Goal: Information Seeking & Learning: Learn about a topic

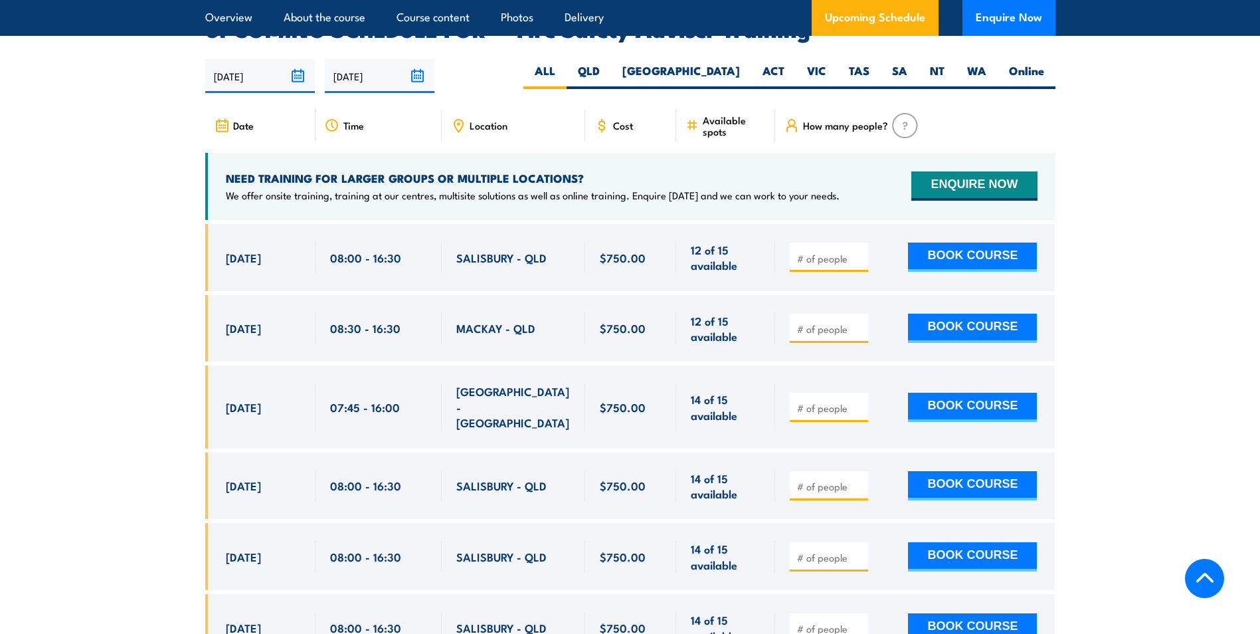
scroll to position [1879, 0]
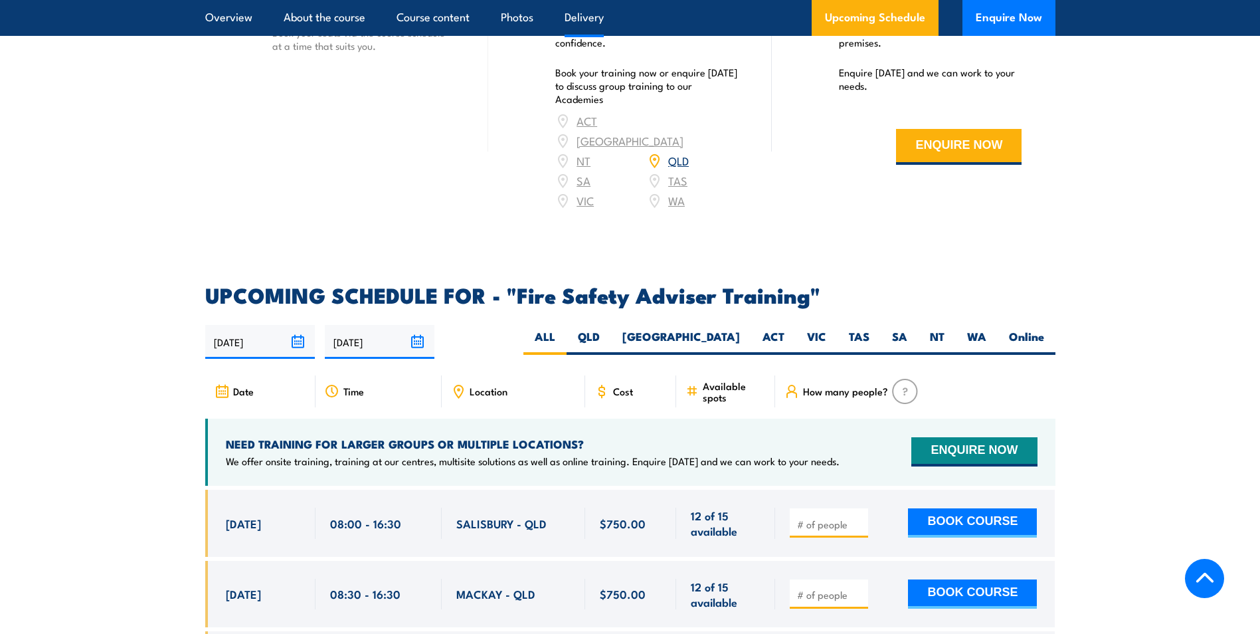
drag, startPoint x: 676, startPoint y: 355, endPoint x: 883, endPoint y: 369, distance: 207.1
click at [611, 355] on label "QLD" at bounding box center [589, 342] width 45 height 26
click at [609, 338] on input "QLD" at bounding box center [604, 333] width 9 height 9
radio input "true"
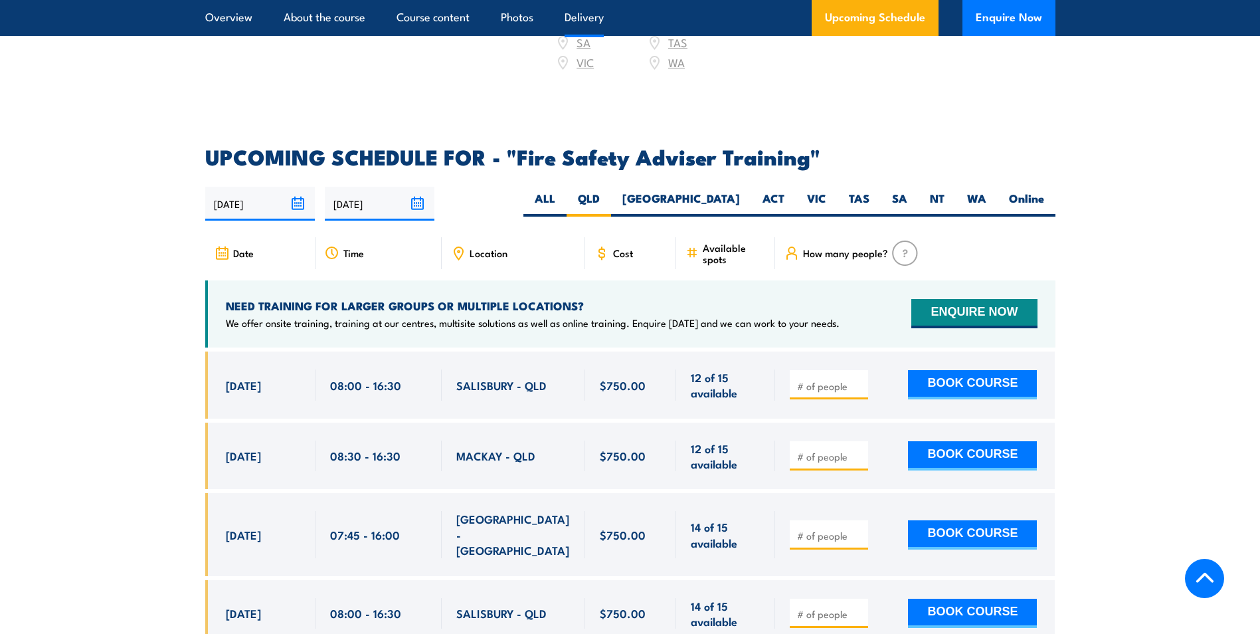
scroll to position [1908, 0]
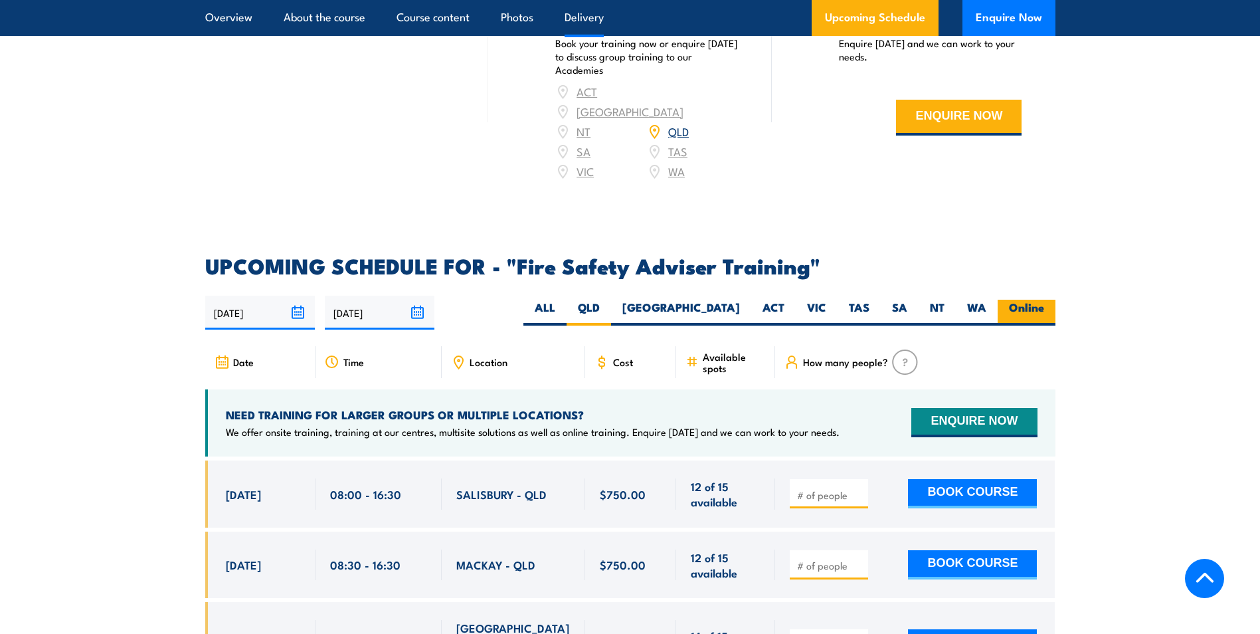
click at [1041, 317] on label "Online" at bounding box center [1027, 313] width 58 height 26
click at [1044, 308] on input "Online" at bounding box center [1048, 304] width 9 height 9
radio input "true"
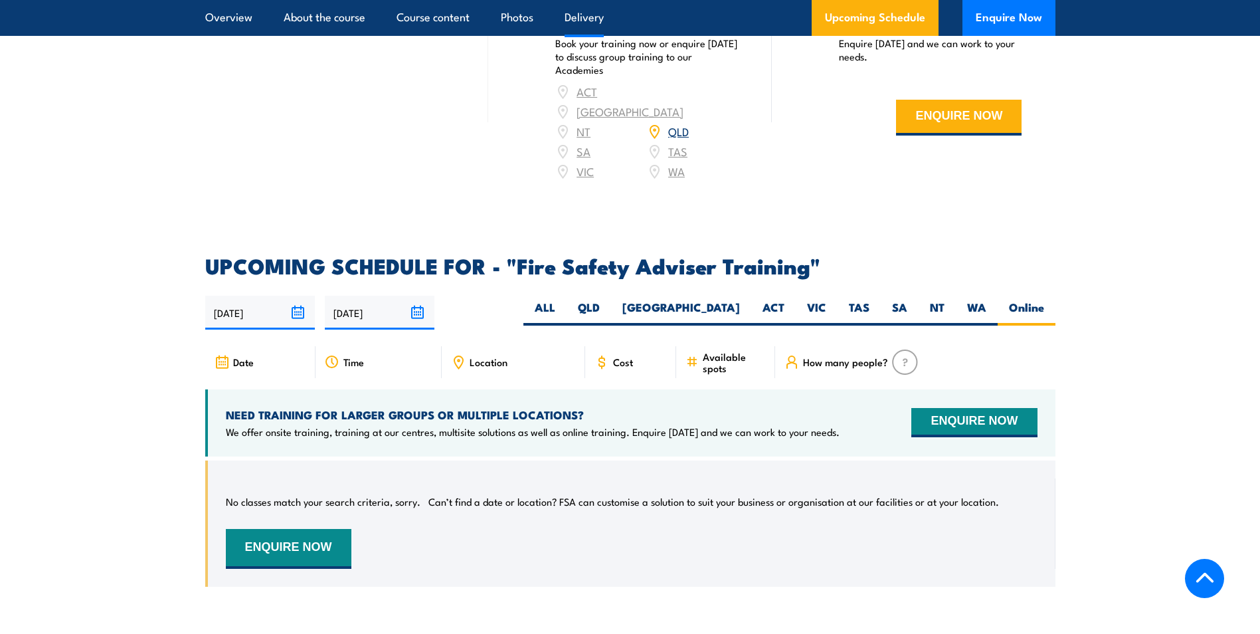
scroll to position [1842, 0]
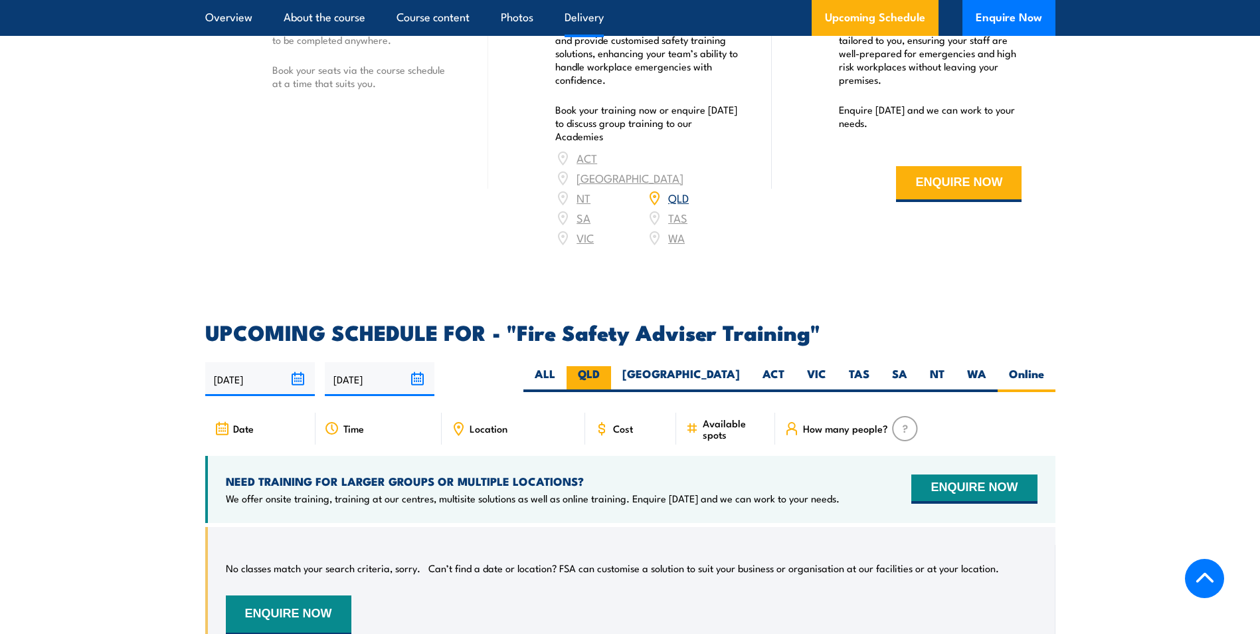
click at [611, 382] on label "QLD" at bounding box center [589, 379] width 45 height 26
click at [609, 375] on input "QLD" at bounding box center [604, 370] width 9 height 9
radio input "true"
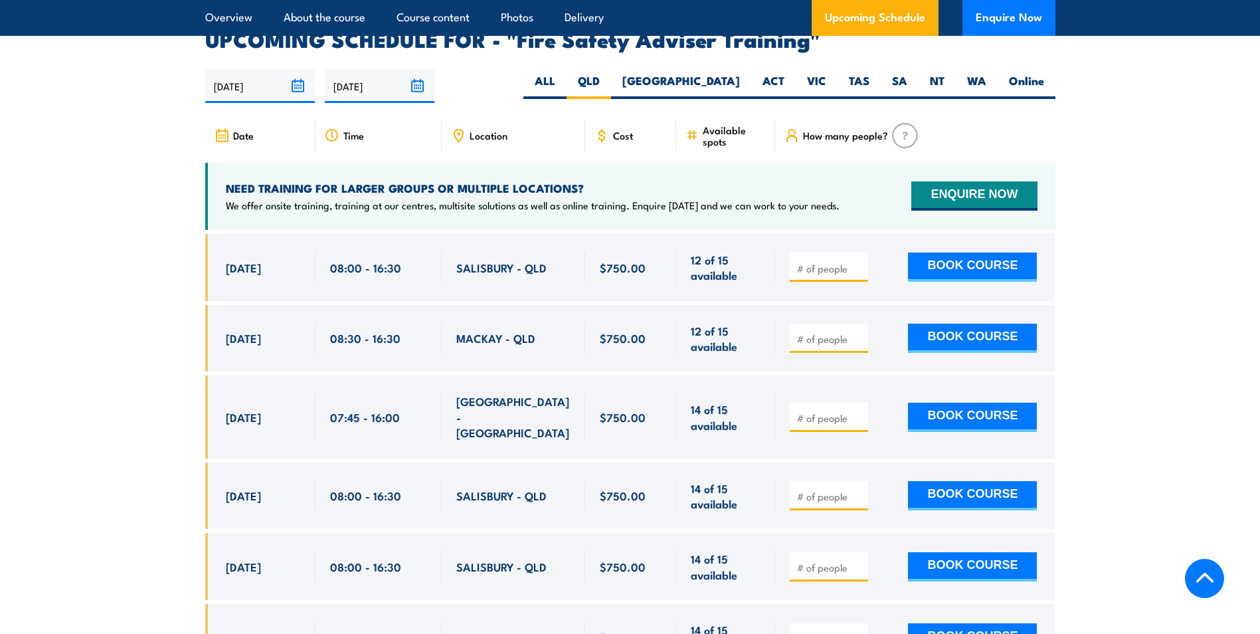
scroll to position [2174, 0]
